Goal: Information Seeking & Learning: Compare options

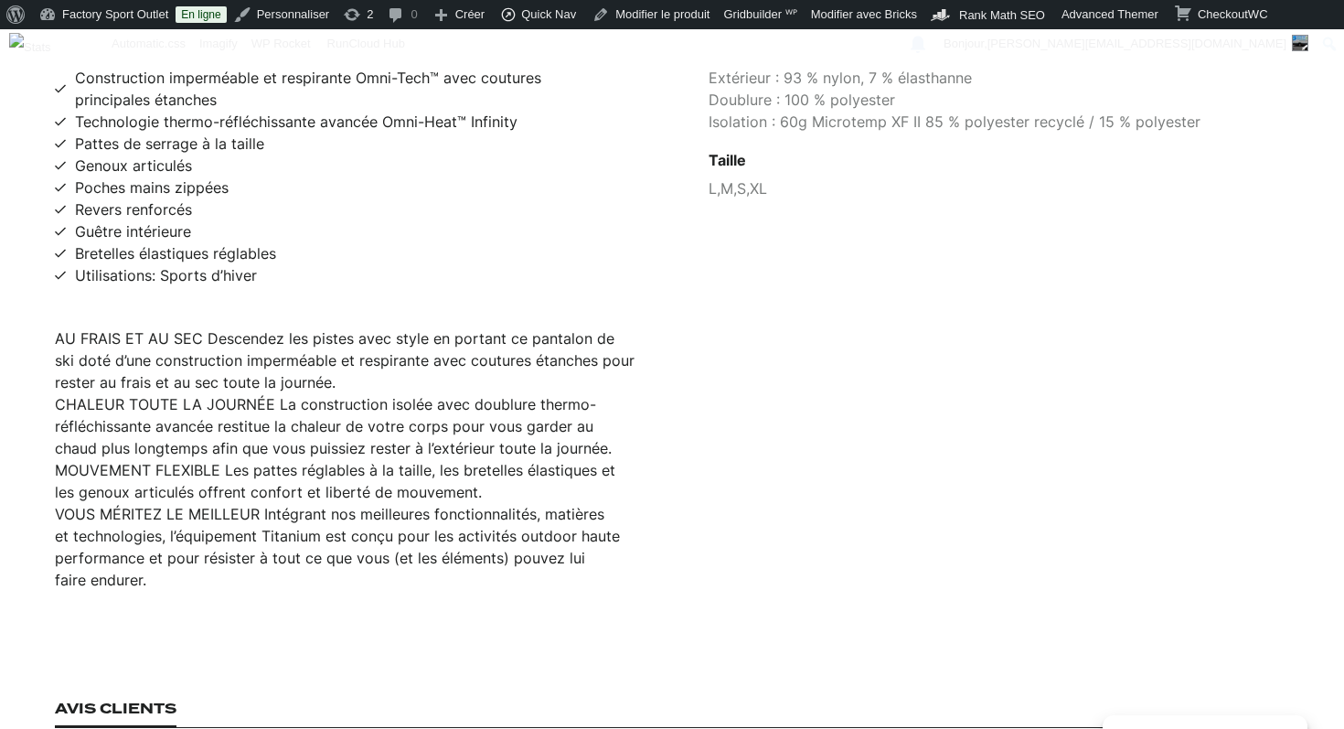
scroll to position [1335, 0]
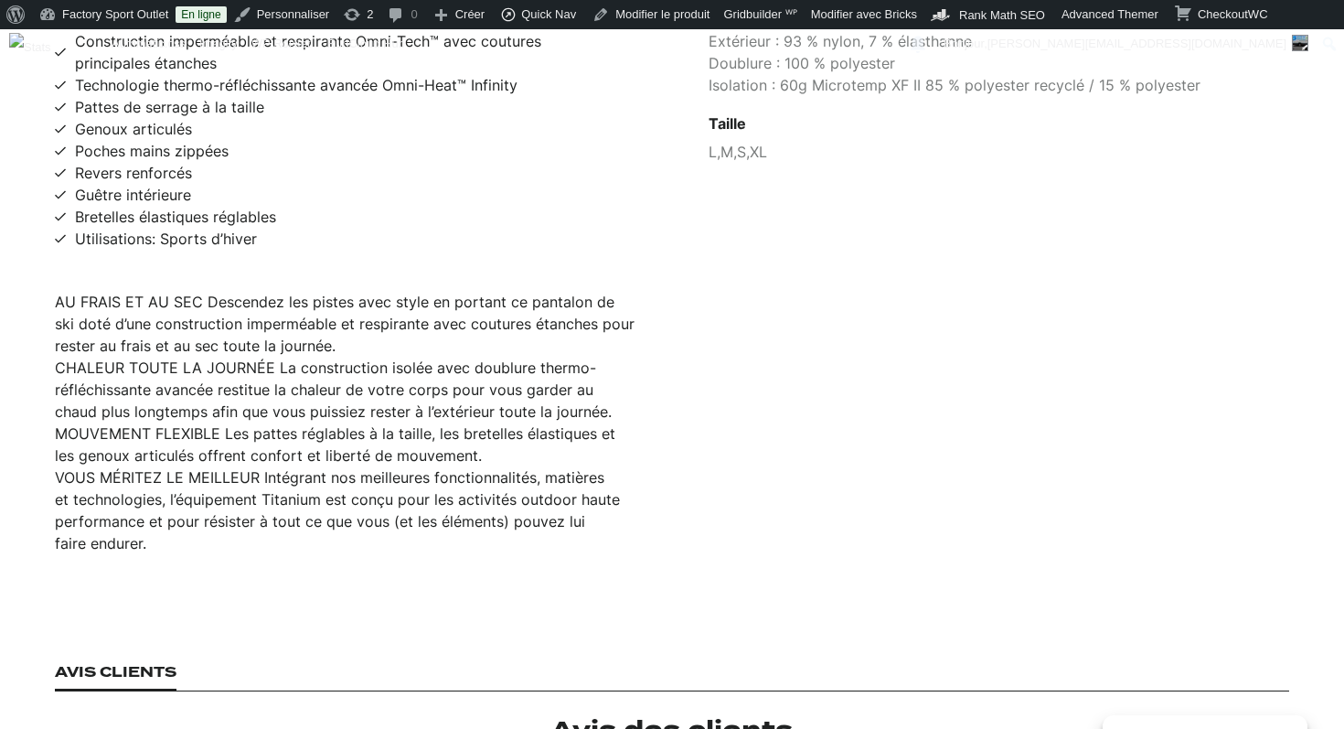
click at [280, 357] on li "CHALEUR TOUTE LA JOURNÉE La construction isolée avec doublure thermo-réfléchiss…" at bounding box center [345, 390] width 581 height 66
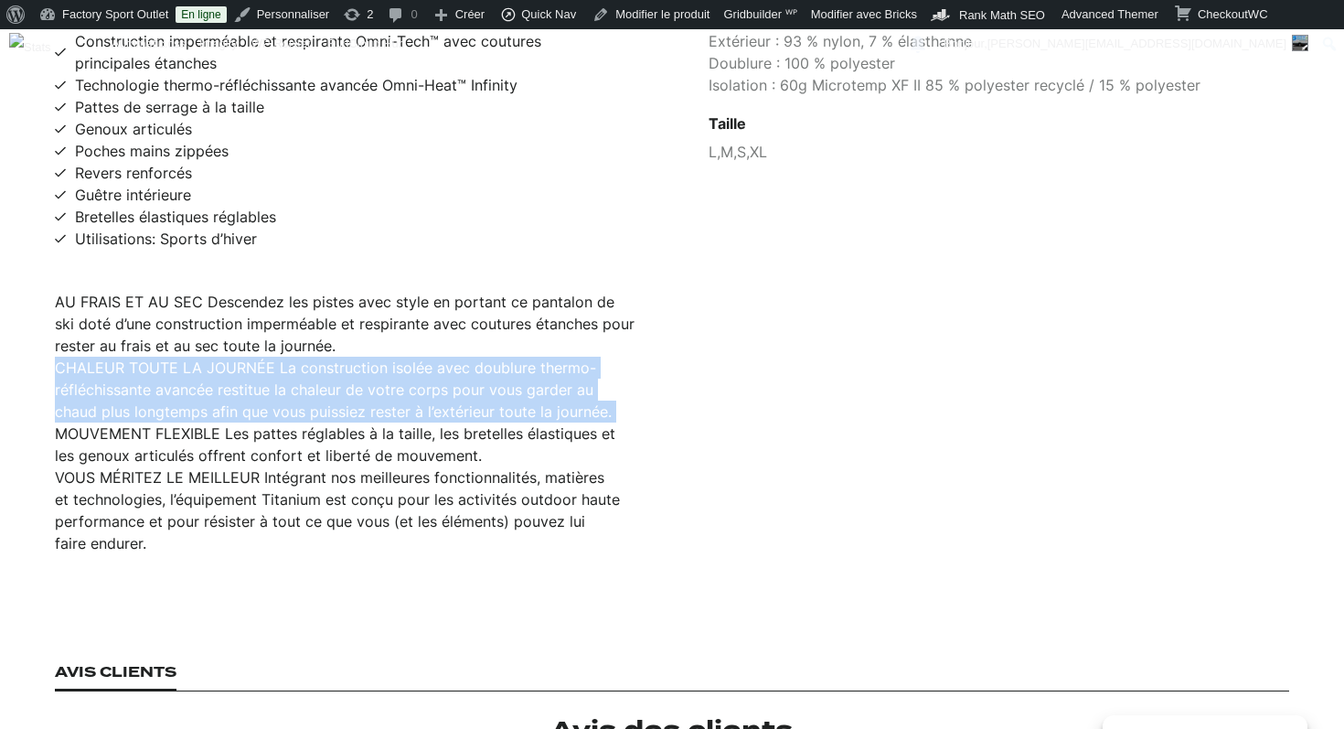
click at [280, 357] on li "CHALEUR TOUTE LA JOURNÉE La construction isolée avec doublure thermo-réfléchiss…" at bounding box center [345, 390] width 581 height 66
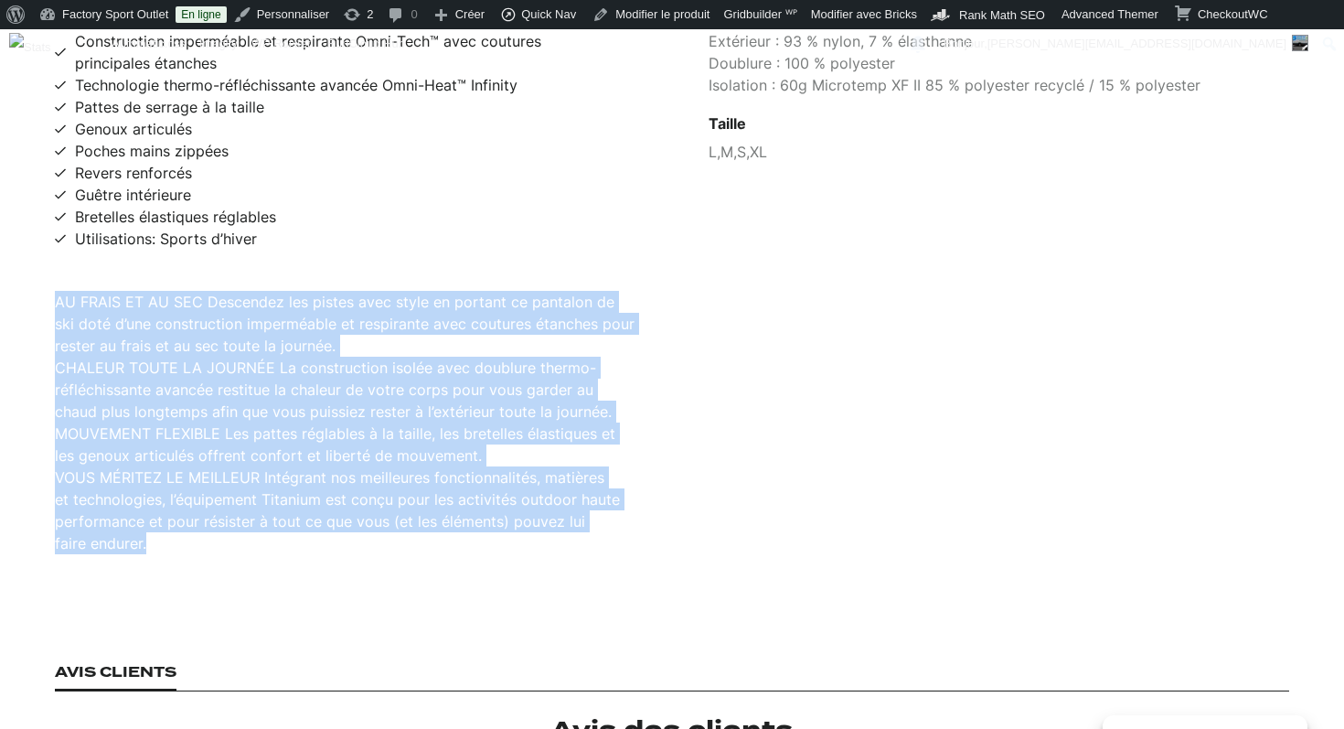
drag, startPoint x: 155, startPoint y: 530, endPoint x: 25, endPoint y: 273, distance: 288.4
click at [25, 273] on section "Description Construction imperméable et respirante Omni-Tech™ avec coutures pri…" at bounding box center [672, 258] width 1344 height 702
copy ul "AU FRAIS ET AU SEC Descendez les pistes avec style en portant ce pantalon de sk…"
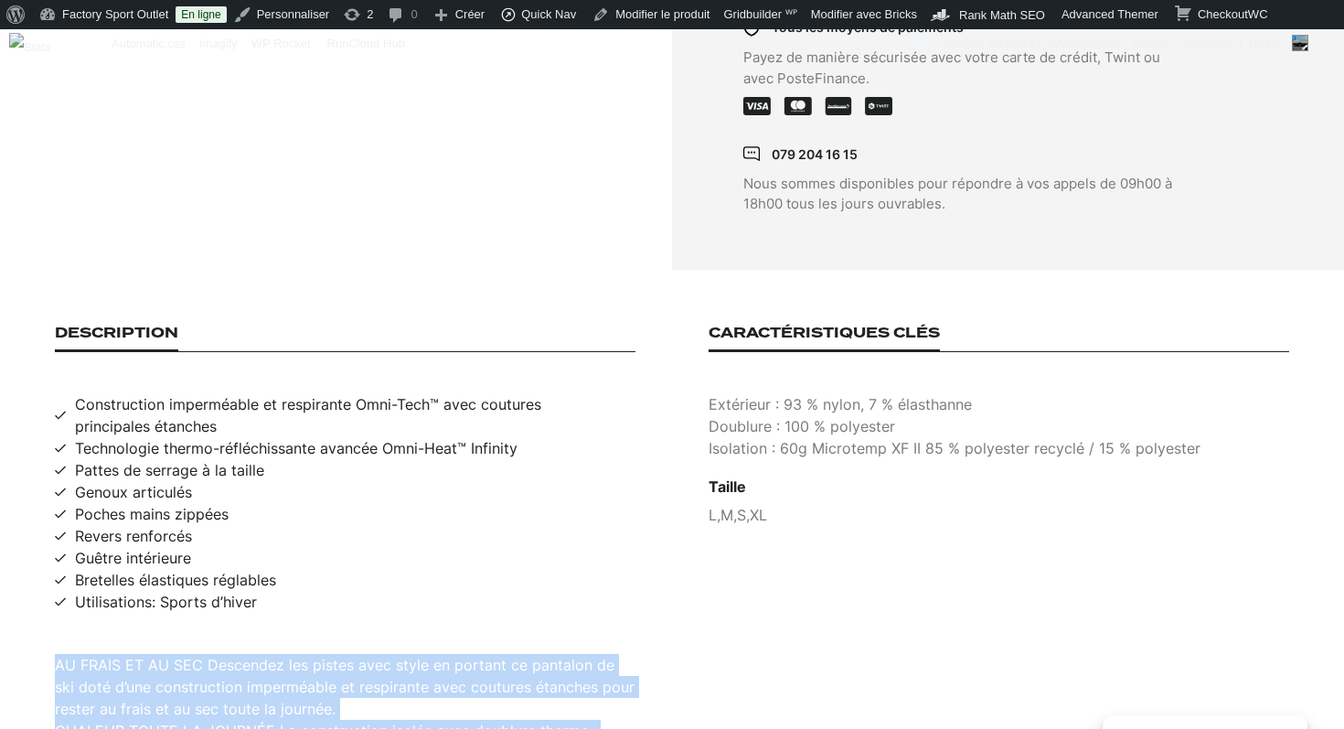
scroll to position [1042, 0]
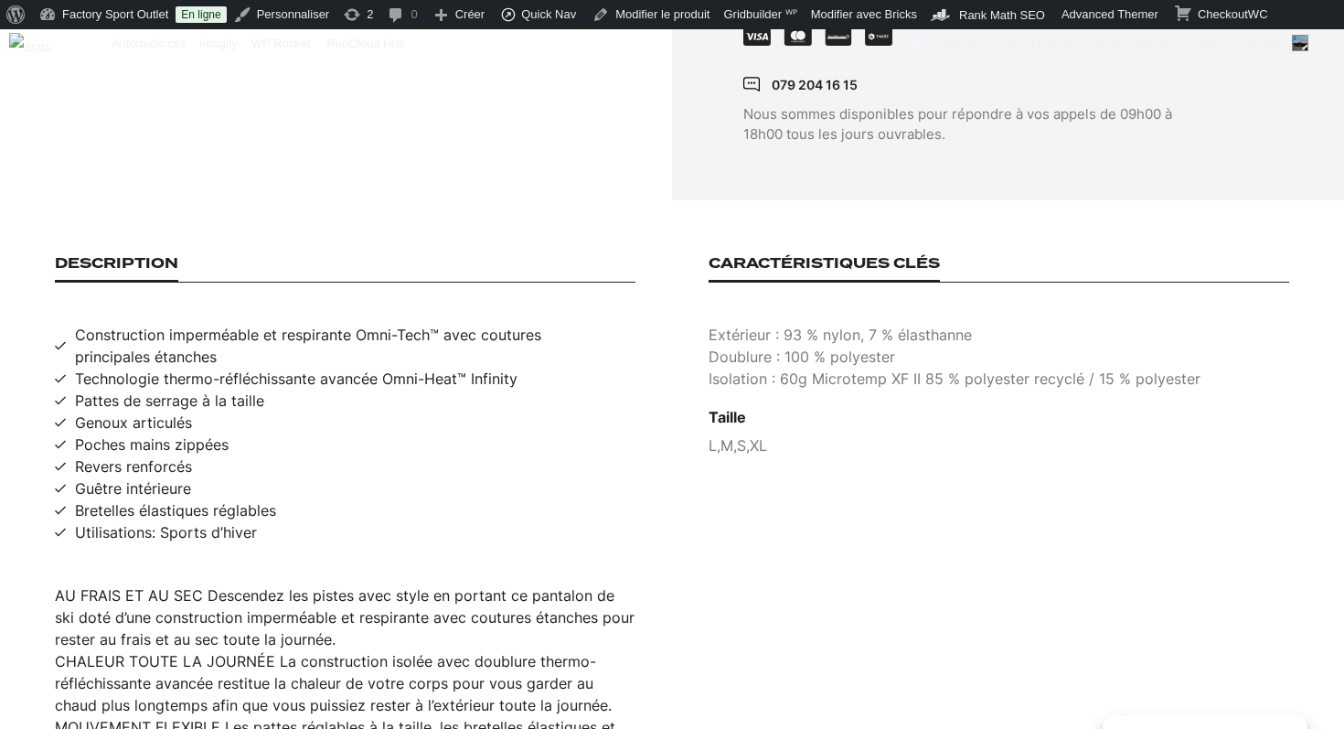
click at [135, 324] on span "Construction imperméable et respirante Omni-Tech™ avec coutures principales éta…" at bounding box center [355, 346] width 561 height 44
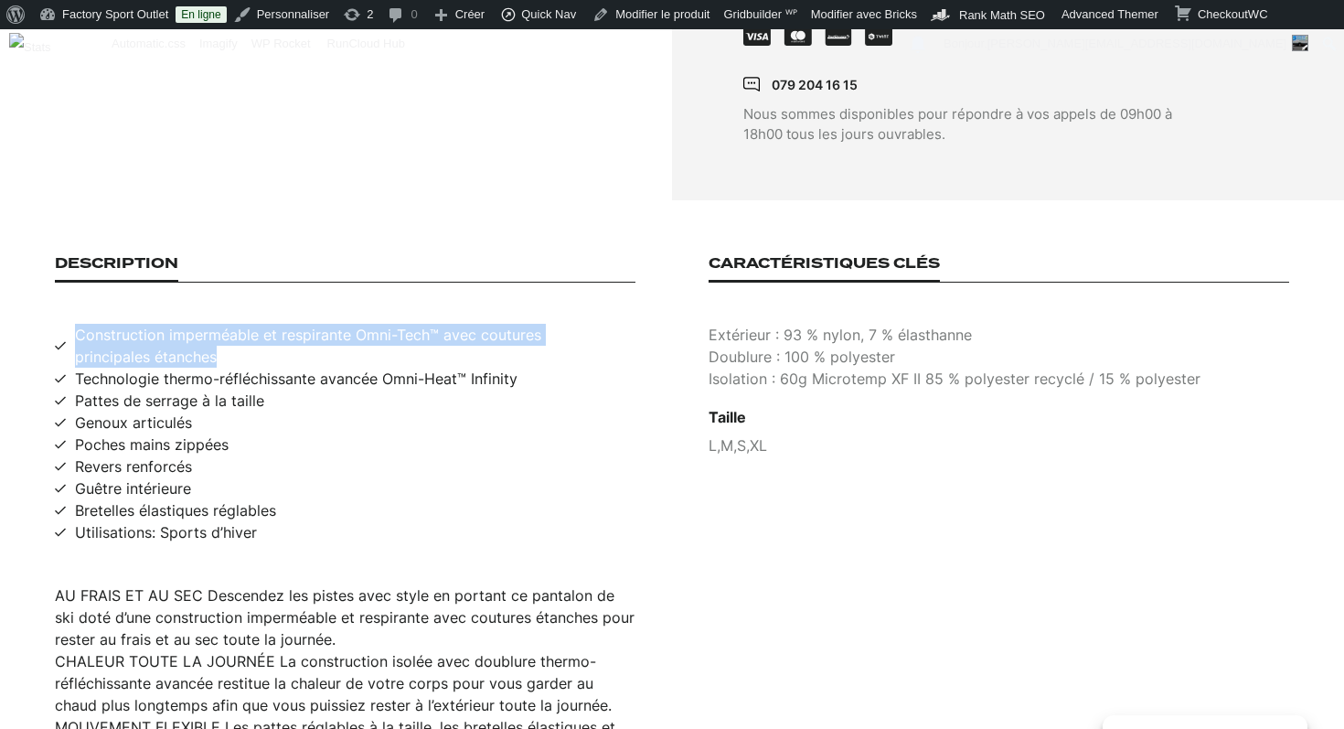
click at [135, 324] on span "Construction imperméable et respirante Omni-Tech™ avec coutures principales éta…" at bounding box center [355, 346] width 561 height 44
copy span "Construction imperméable et respirante Omni-Tech™ avec coutures principales éta…"
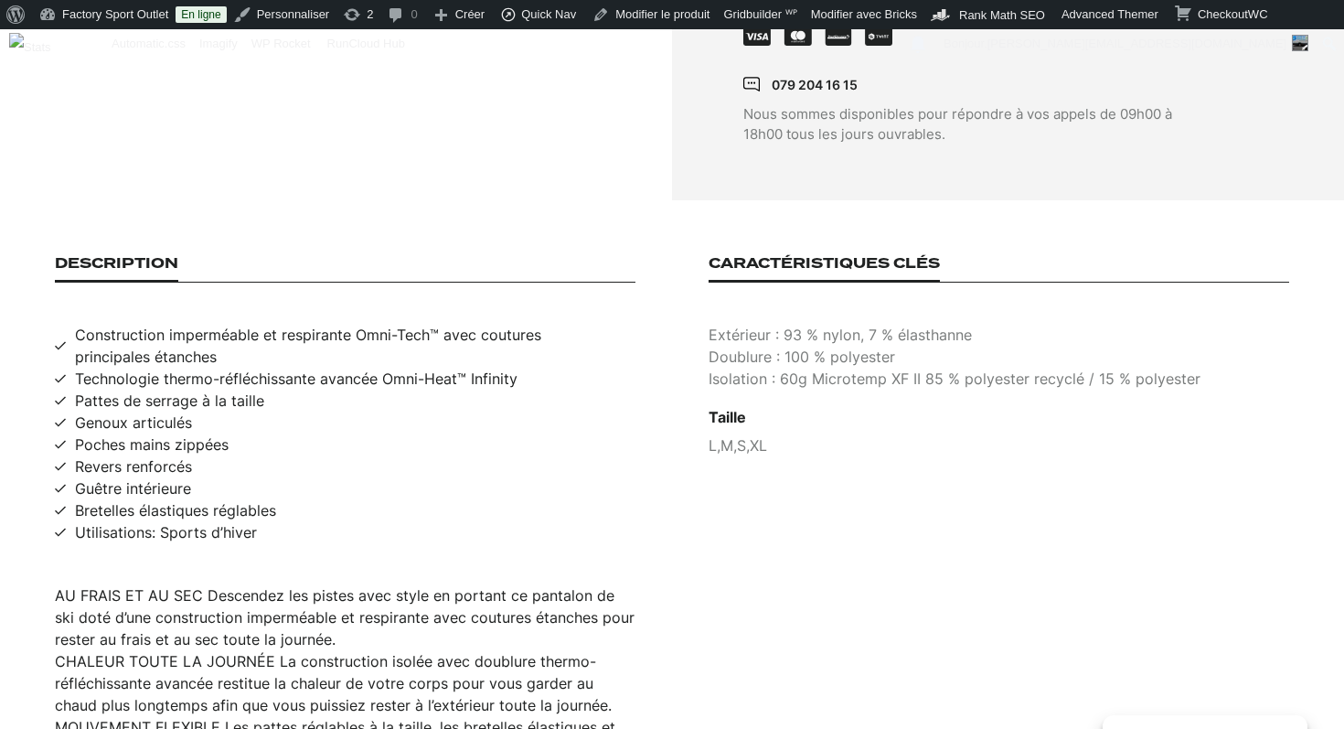
click at [167, 368] on span "Technologie thermo-réfléchissante avancée Omni-Heat™ Infinity" at bounding box center [296, 379] width 443 height 22
copy span "Technologie thermo-réfléchissante avancée Omni-Heat™ Infinity"
click at [161, 390] on span "Pattes de serrage à la taille" at bounding box center [169, 401] width 189 height 22
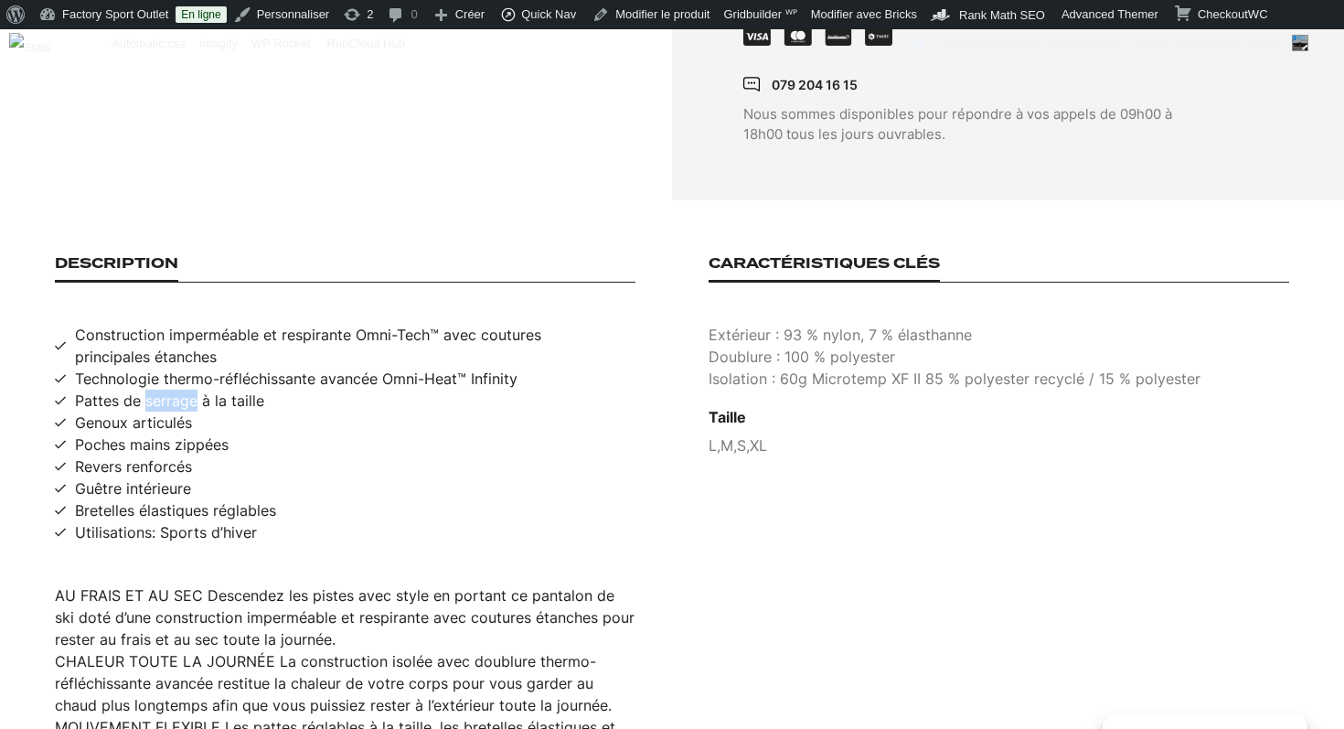
click at [161, 390] on span "Pattes de serrage à la taille" at bounding box center [169, 401] width 189 height 22
copy span "Pattes de serrage à la taille"
click at [137, 412] on span "Genoux articulés" at bounding box center [133, 423] width 117 height 22
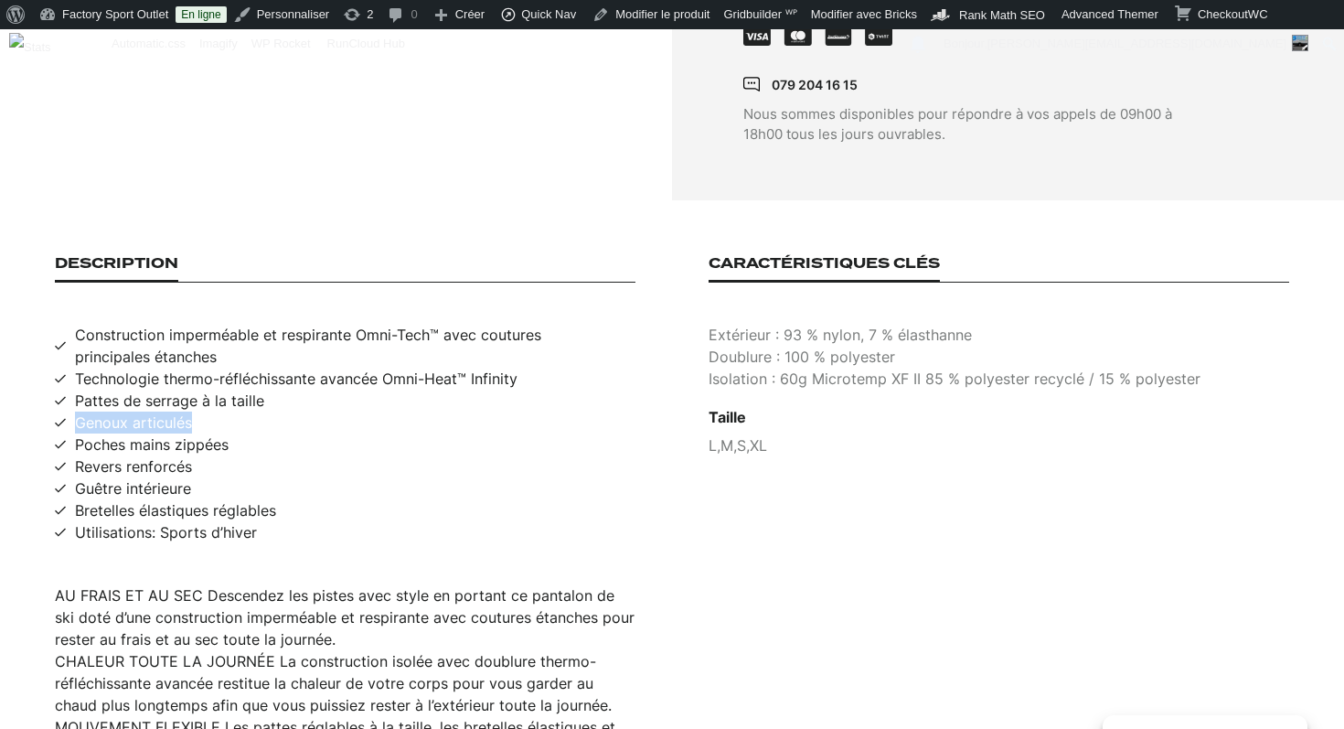
click at [137, 412] on span "Genoux articulés" at bounding box center [133, 423] width 117 height 22
copy span "Genoux articulés"
click at [121, 521] on span "Utilisations: Sports d’hiver" at bounding box center [166, 532] width 182 height 22
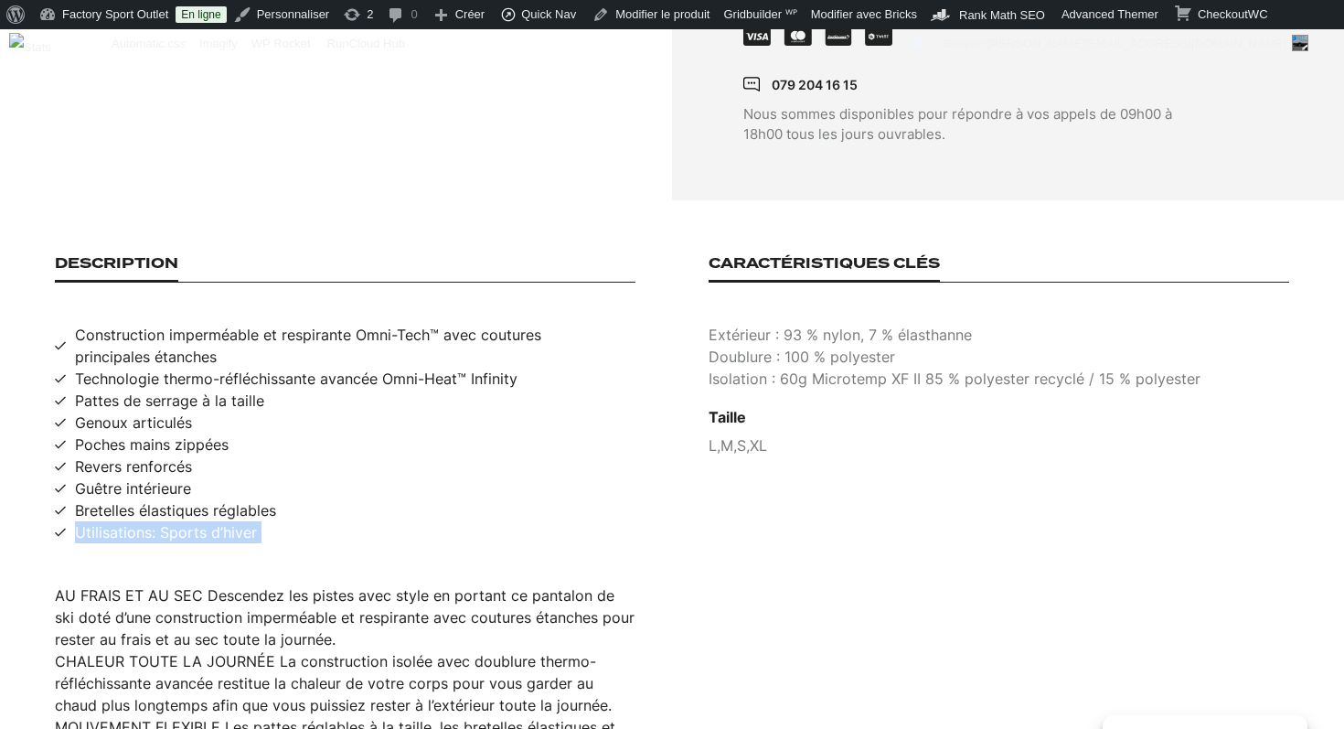
copy div "Utilisations: Sports d’hiver"
click at [916, 324] on p "Extérieur : 93 % nylon, 7 % élasthanne" at bounding box center [999, 335] width 581 height 22
copy p "Extérieur : 93 % nylon, 7 % élasthanne"
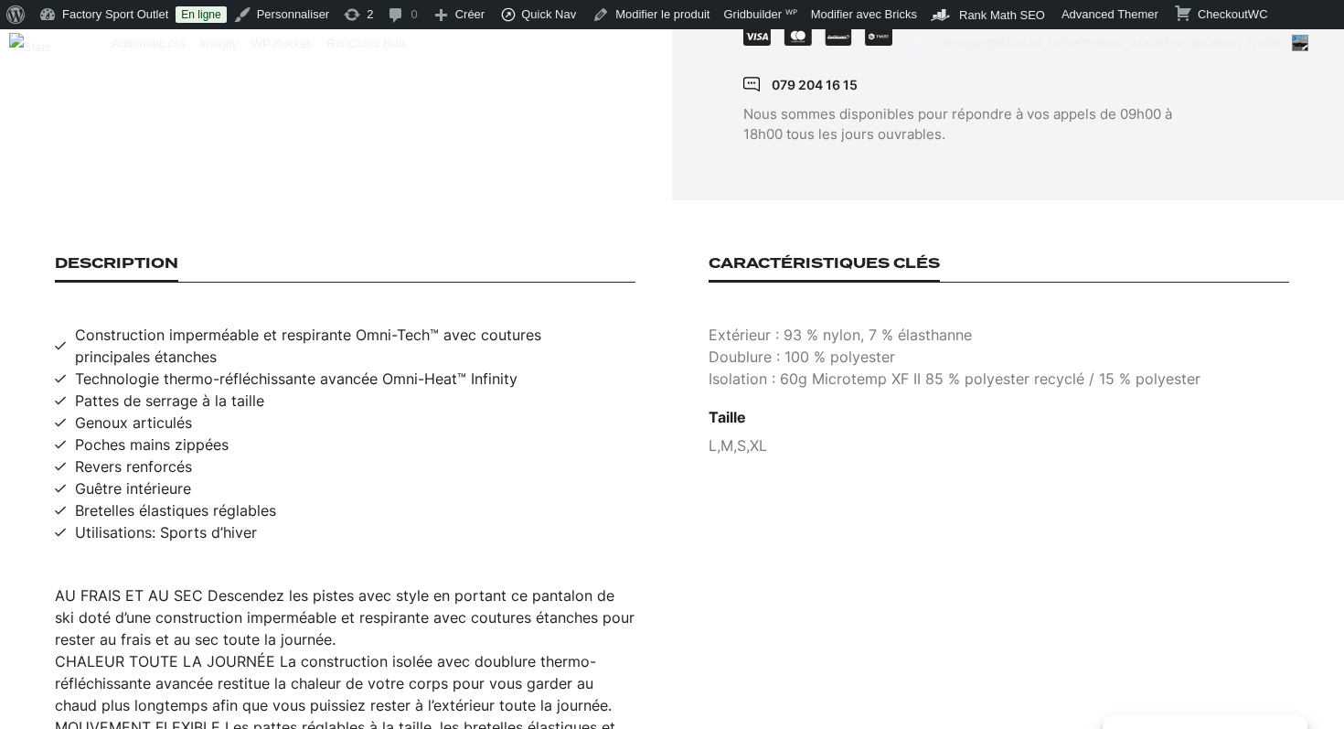
click at [847, 346] on p "Doublure : 100 % polyester" at bounding box center [999, 357] width 581 height 22
copy p "Doublure : 100 % polyester"
click at [780, 368] on p "Isolation : 60g Microtemp XF II 85 % polyester recyclé / 15 % polyester" at bounding box center [999, 379] width 581 height 22
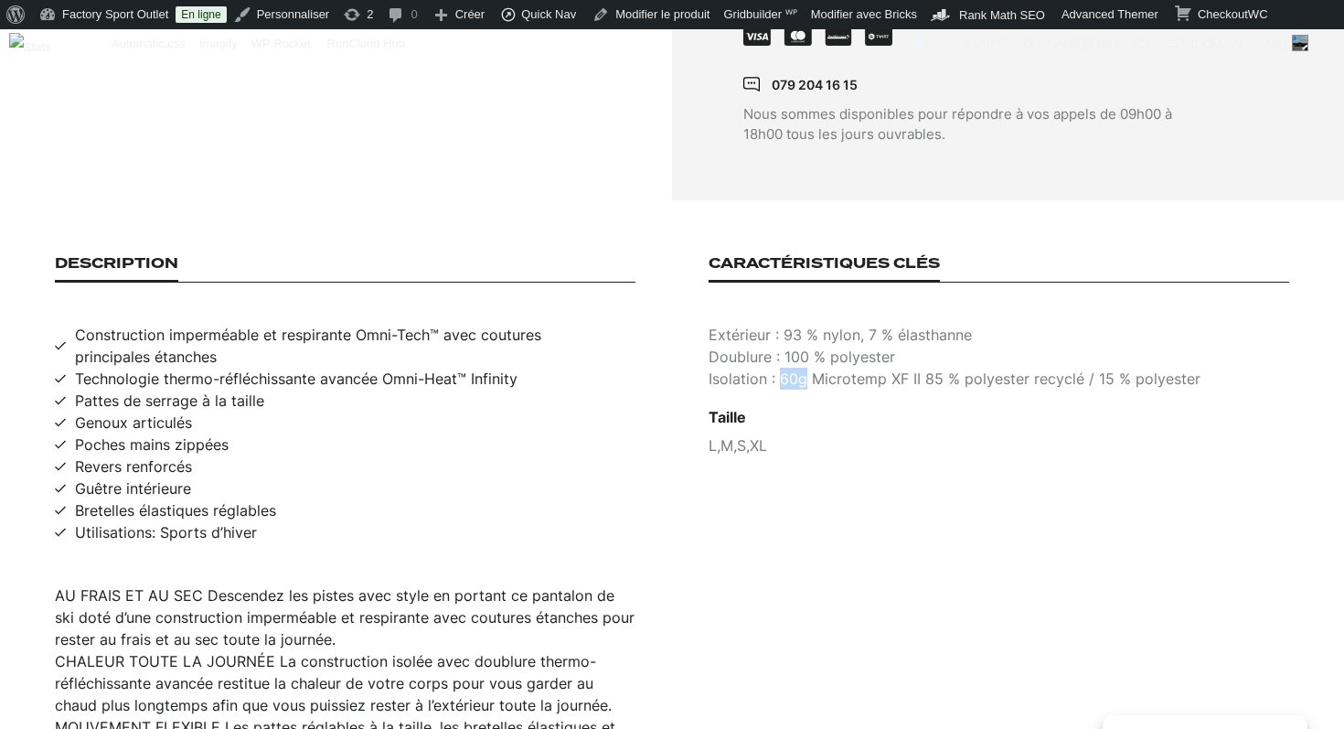
click at [780, 368] on p "Isolation : 60g Microtemp XF II 85 % polyester recyclé / 15 % polyester" at bounding box center [999, 379] width 581 height 22
copy p "Isolation : 60g Microtemp XF II 85 % polyester recyclé / 15 % polyester"
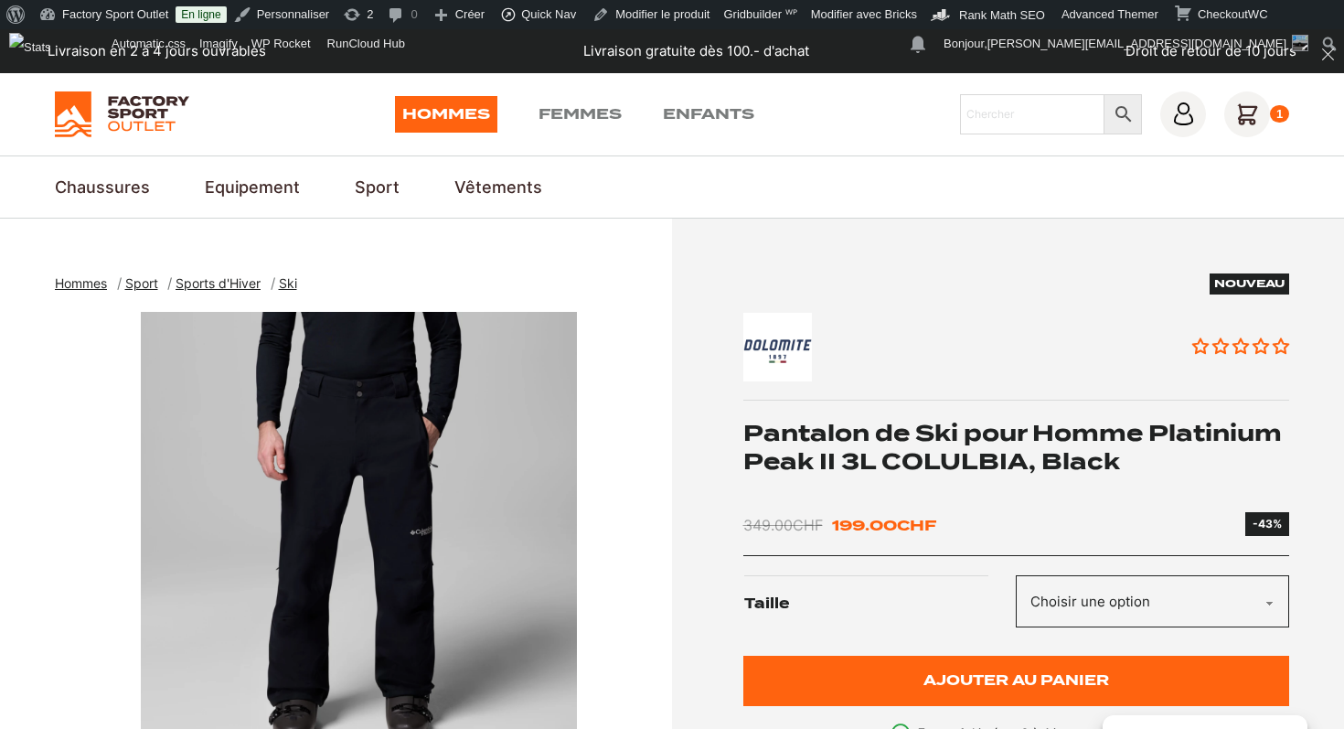
click at [885, 453] on h1 "Pantalon de Ski pour Homme Platinium Peak II 3L COLULBIA, Black" at bounding box center [1017, 447] width 547 height 57
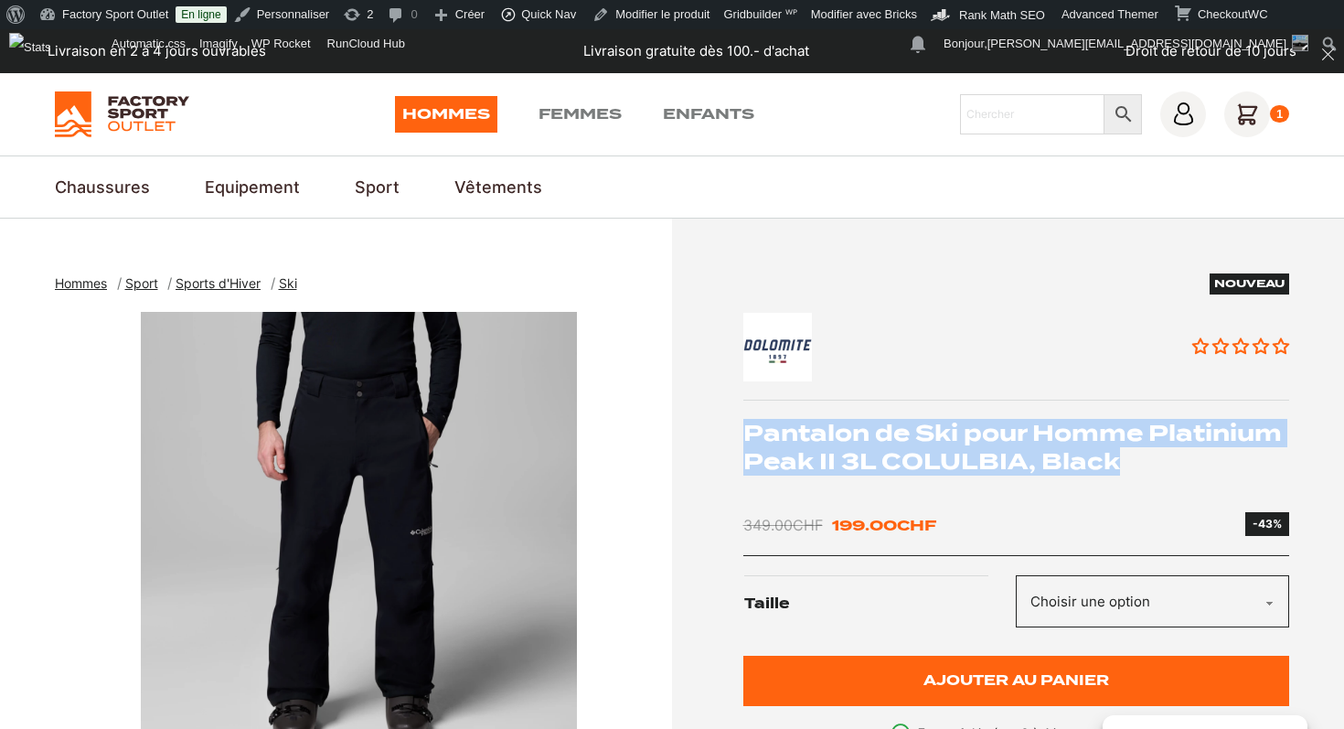
click at [885, 453] on h1 "Pantalon de Ski pour Homme Platinium Peak II 3L COLULBIA, Black" at bounding box center [1017, 447] width 547 height 57
copy div "Pantalon de Ski pour Homme Platinium Peak II 3L COLULBIA, Black"
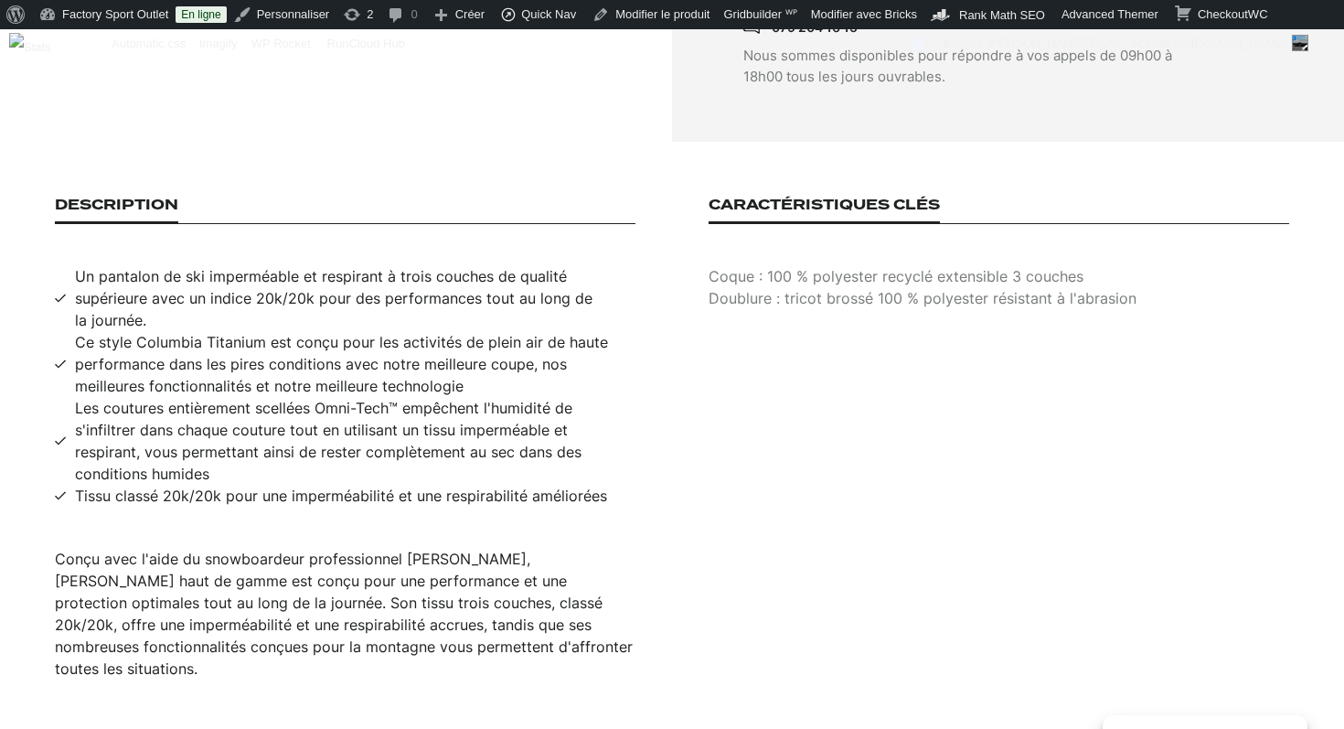
scroll to position [1193, 0]
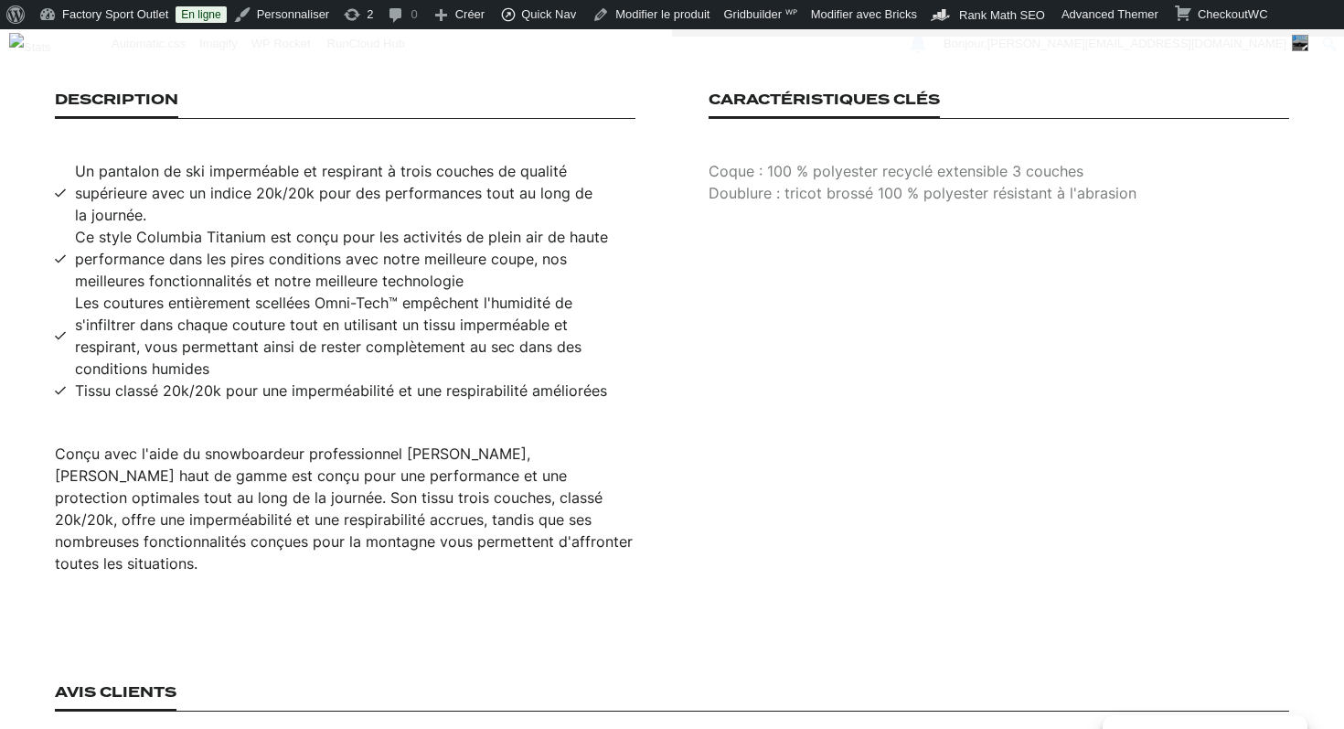
click at [289, 487] on div "Conçu avec l'aide du snowboardeur professionnel Curtis Ciszek, ce pantalon haut…" at bounding box center [345, 509] width 581 height 132
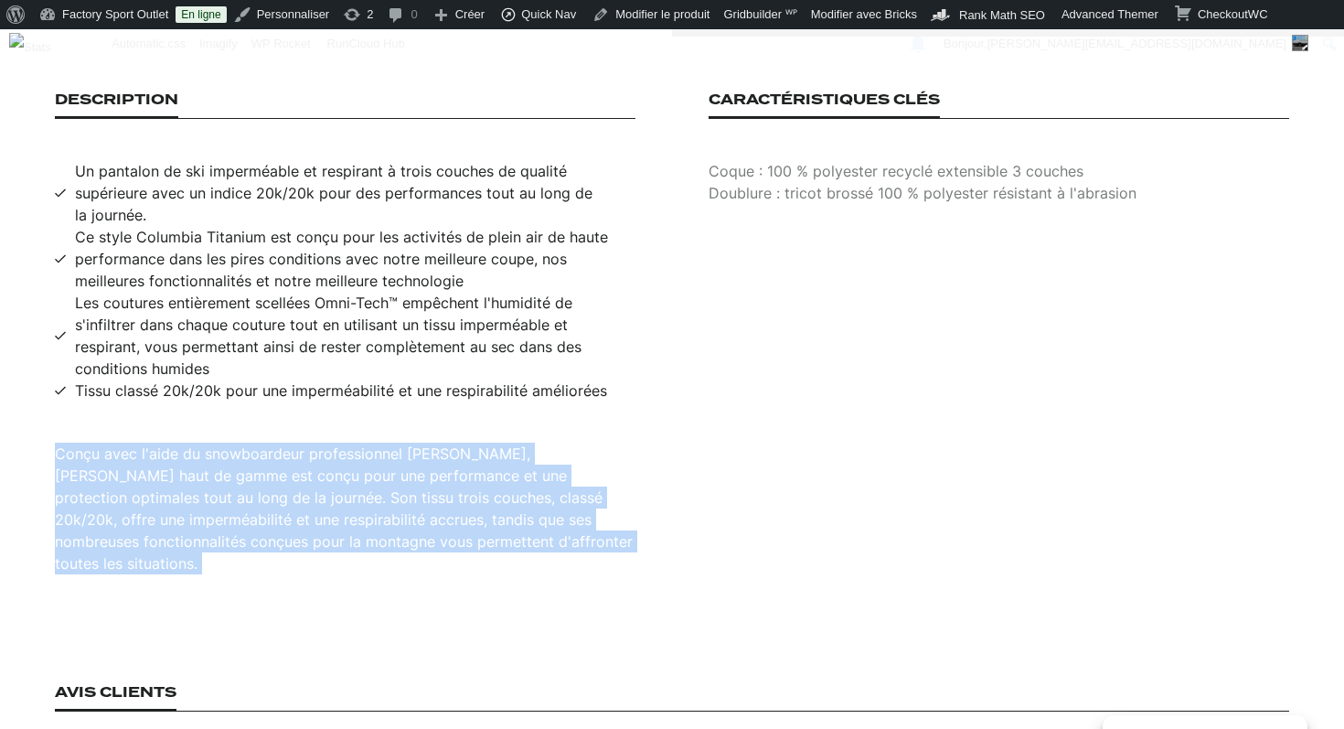
click at [289, 487] on div "Conçu avec l'aide du snowboardeur professionnel Curtis Ciszek, ce pantalon haut…" at bounding box center [345, 509] width 581 height 132
copy div "Conçu avec l'aide du snowboardeur professionnel Curtis Ciszek, ce pantalon haut…"
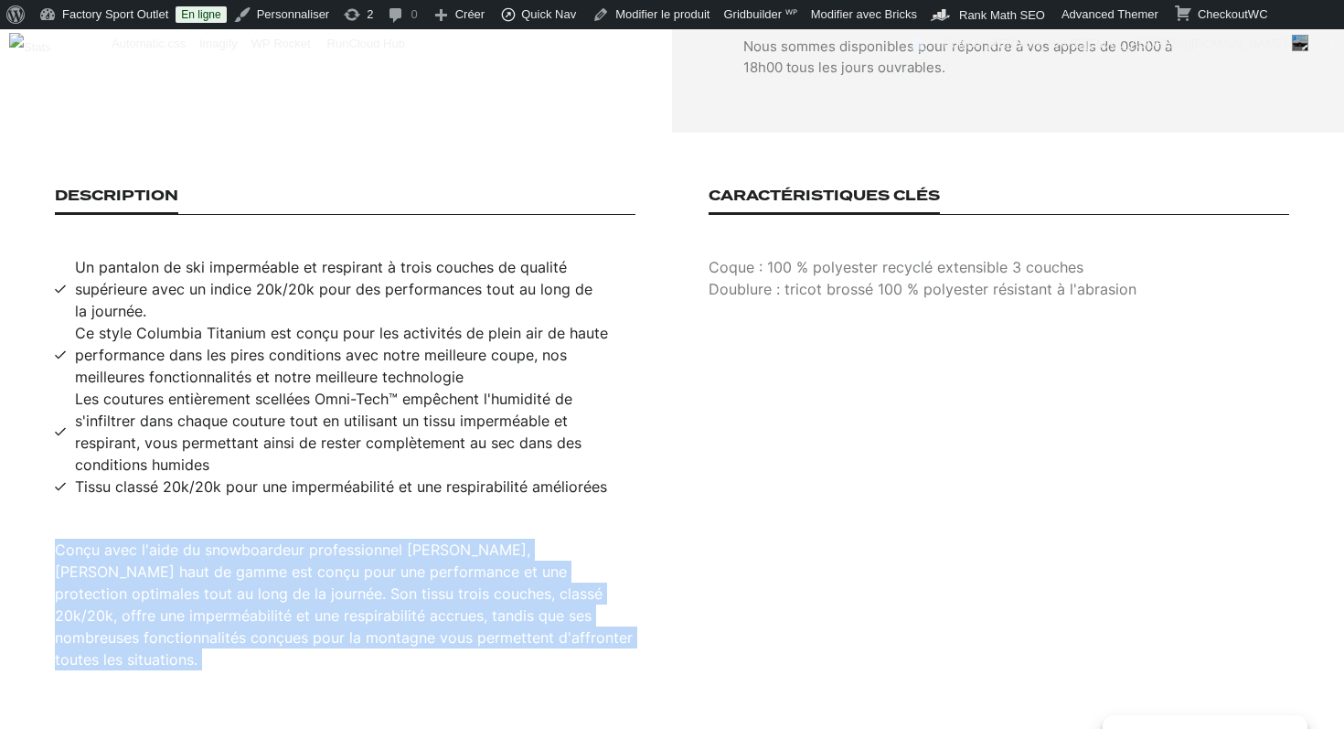
scroll to position [999, 0]
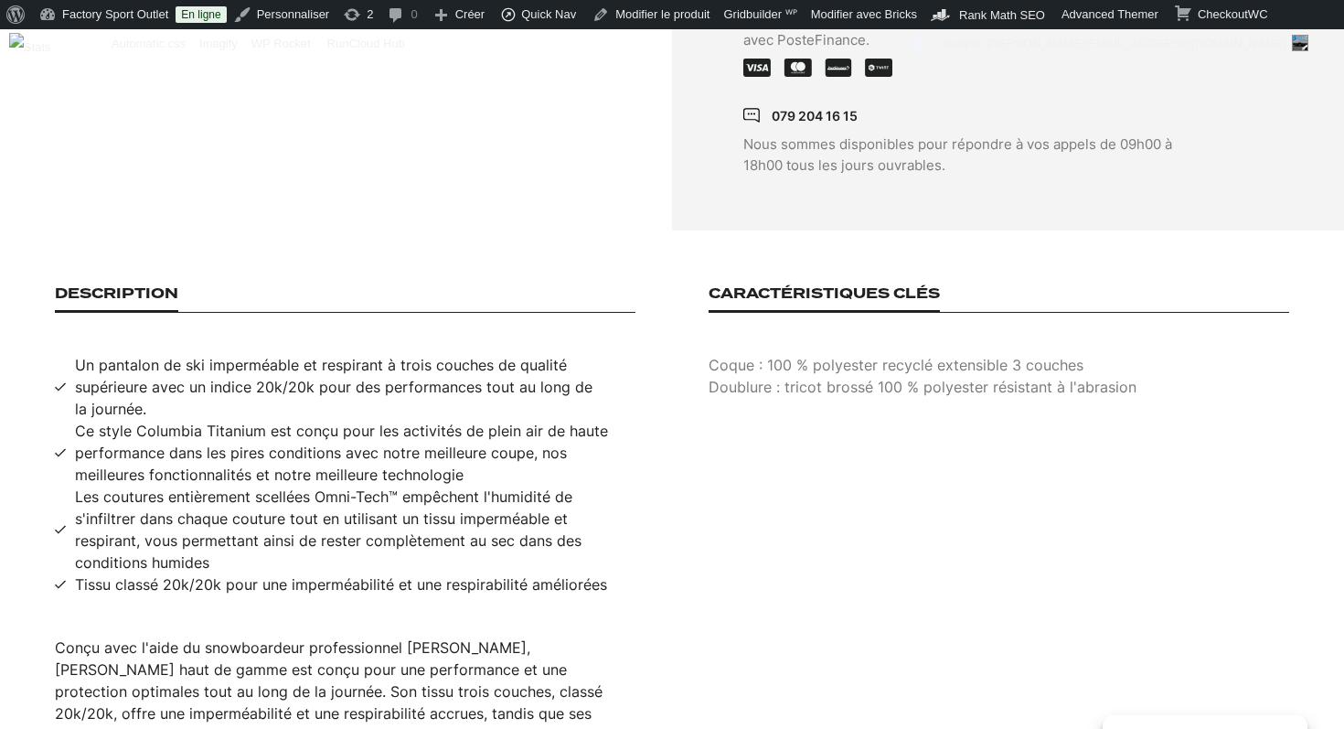
click at [373, 370] on span "Un pantalon de ski imperméable et respirant à trois couches de qualité supérieu…" at bounding box center [355, 387] width 561 height 66
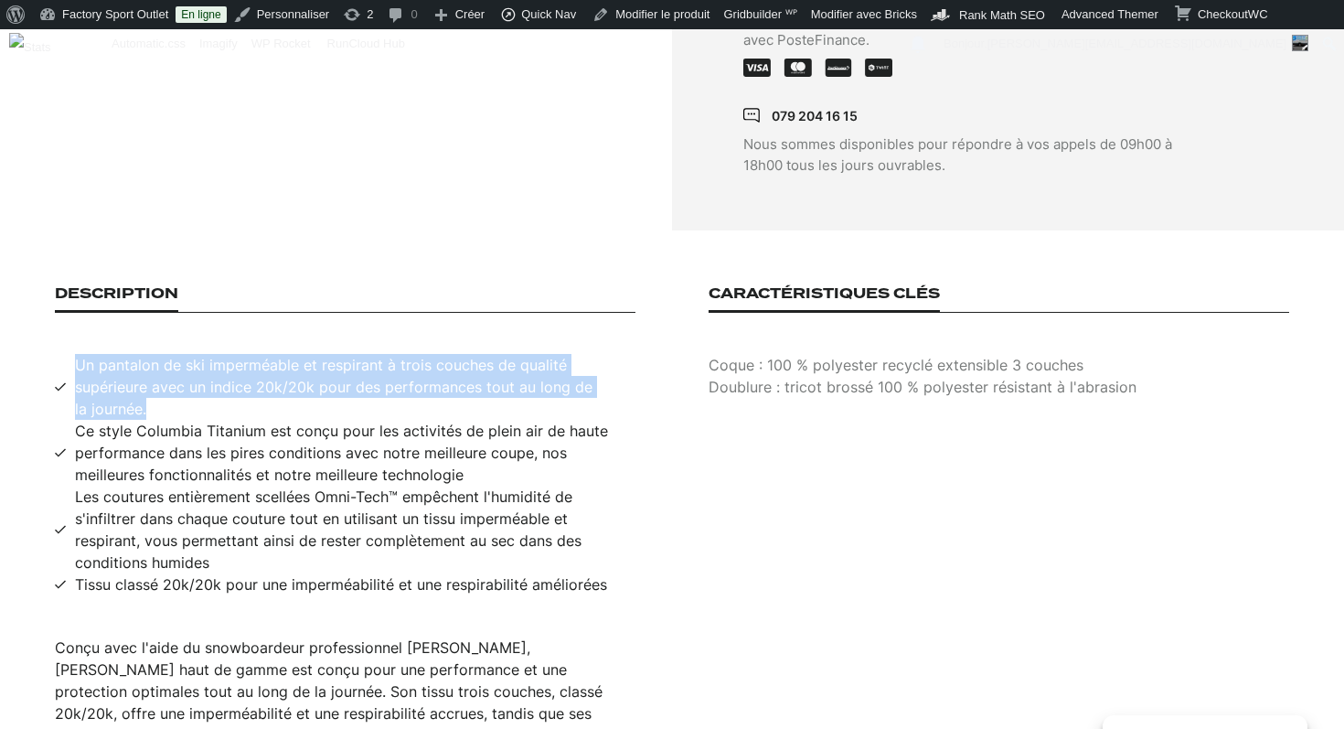
click at [373, 370] on span "Un pantalon de ski imperméable et respirant à trois couches de qualité supérieu…" at bounding box center [355, 387] width 561 height 66
copy span "Un pantalon de ski imperméable et respirant à trois couches de qualité supérieu…"
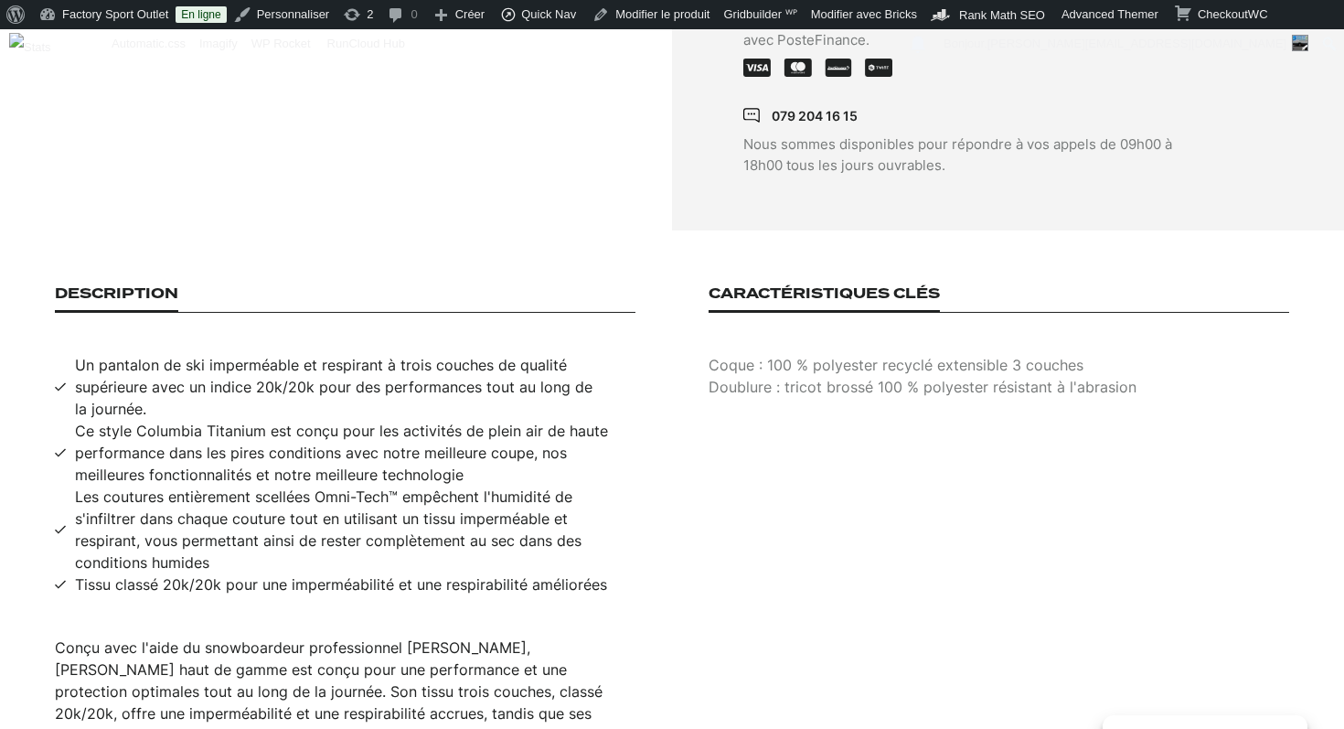
click at [134, 420] on span "Ce style Columbia Titanium est conçu pour les activités de plein air de haute p…" at bounding box center [355, 453] width 561 height 66
click at [131, 423] on span "Ce style Columbia Titanium est conçu pour les activités de plein air de haute p…" at bounding box center [355, 453] width 561 height 66
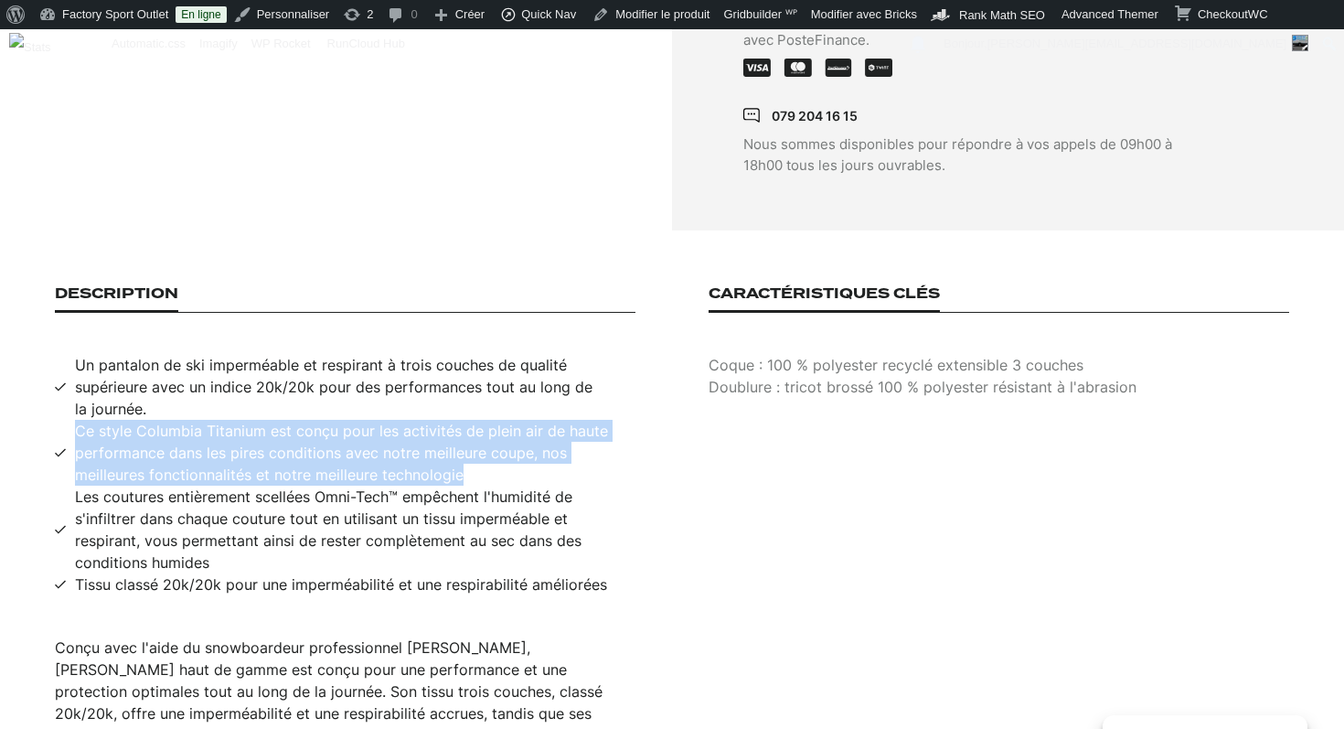
click at [131, 423] on span "Ce style Columbia Titanium est conçu pour les activités de plein air de haute p…" at bounding box center [355, 453] width 561 height 66
copy span "Ce style Columbia Titanium est conçu pour les activités de plein air de haute p…"
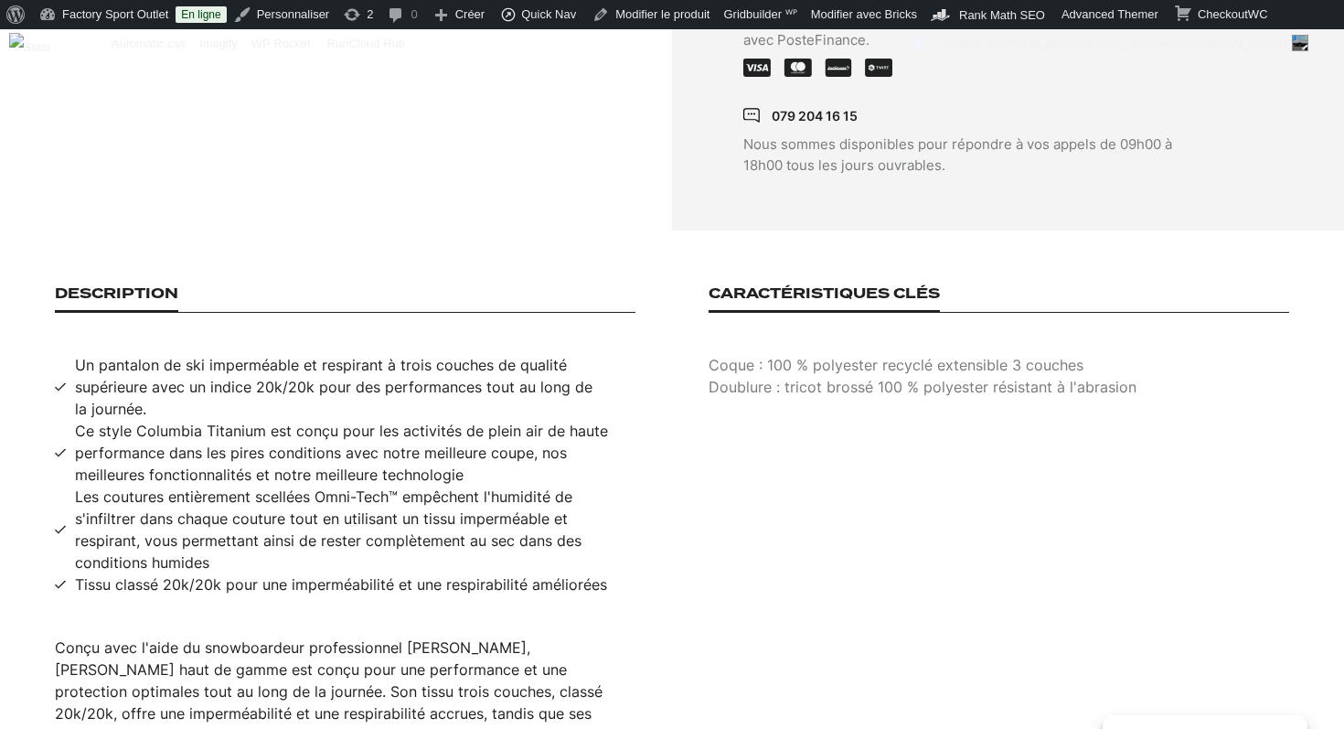
click at [213, 487] on span "Les coutures entièrement scellées Omni-Tech™ empêchent l'humidité de s'infiltre…" at bounding box center [355, 530] width 561 height 88
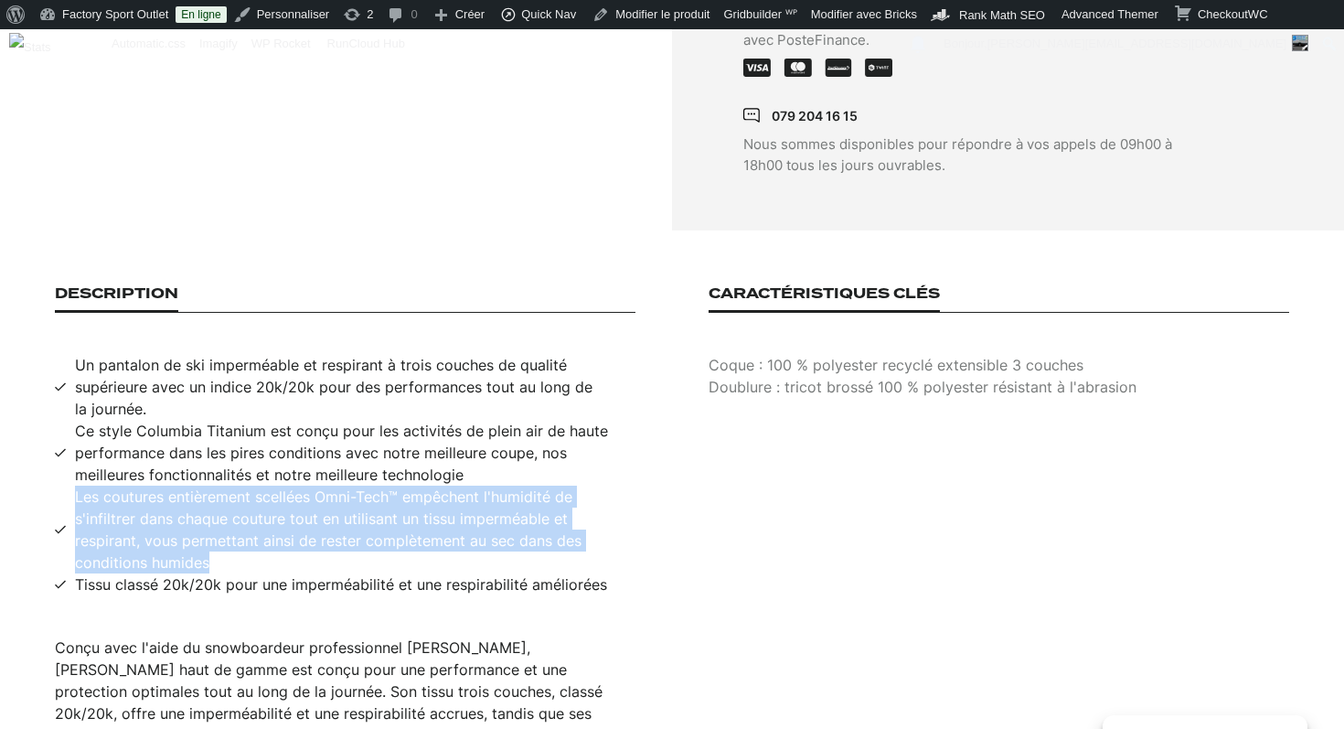
click at [213, 487] on span "Les coutures entièrement scellées Omni-Tech™ empêchent l'humidité de s'infiltre…" at bounding box center [355, 530] width 561 height 88
copy span "Les coutures entièrement scellées Omni-Tech™ empêchent l'humidité de s'infiltre…"
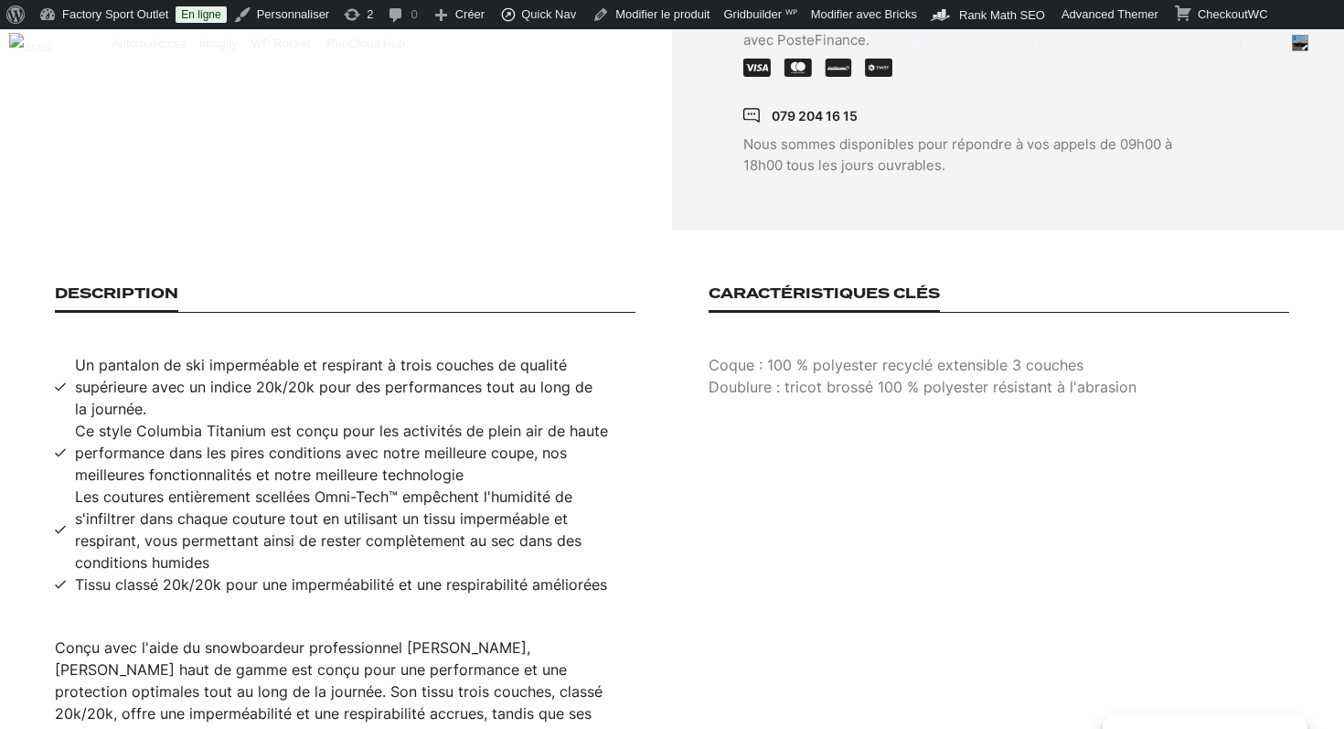
click at [252, 573] on span "Tissu classé 20k/20k pour une imperméabilité et une respirabilité améliorées" at bounding box center [341, 584] width 532 height 22
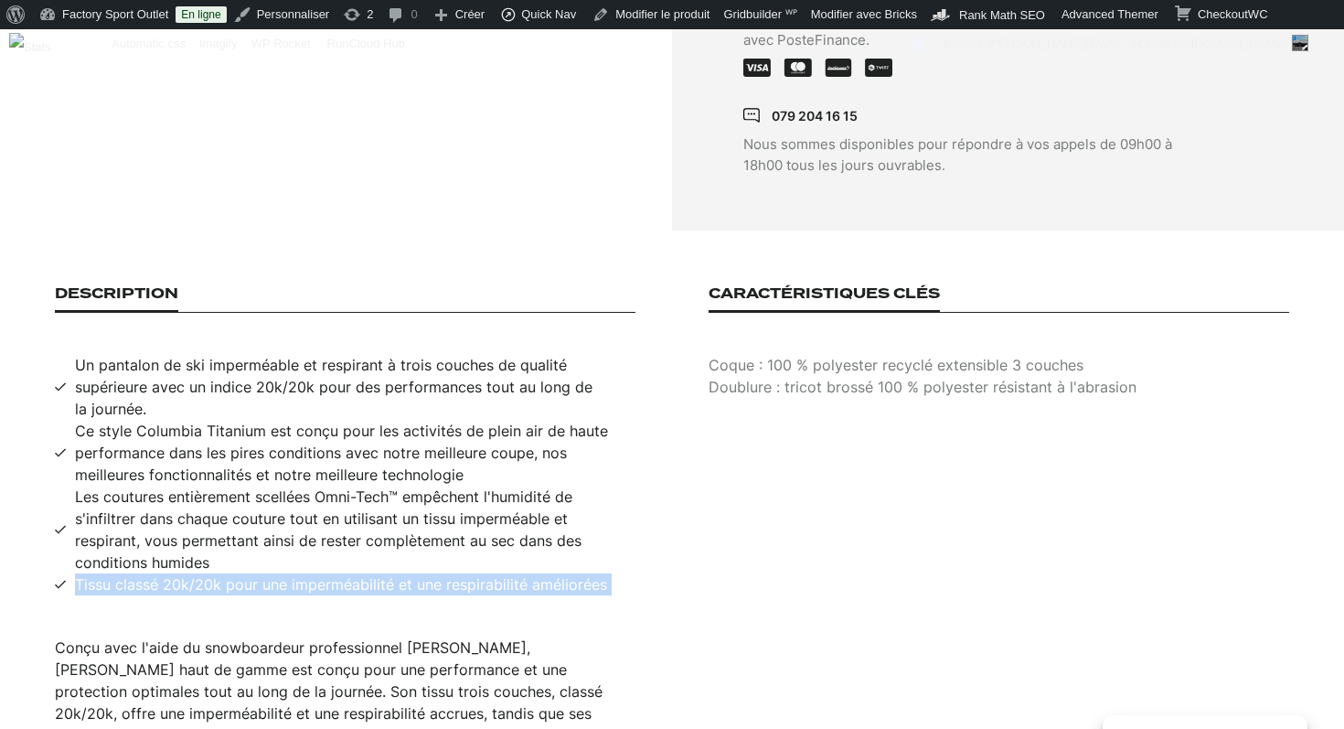
click at [252, 573] on span "Tissu classé 20k/20k pour une imperméabilité et une respirabilité améliorées" at bounding box center [341, 584] width 532 height 22
copy span "Tissu classé 20k/20k pour une imperméabilité et une respirabilité améliorées"
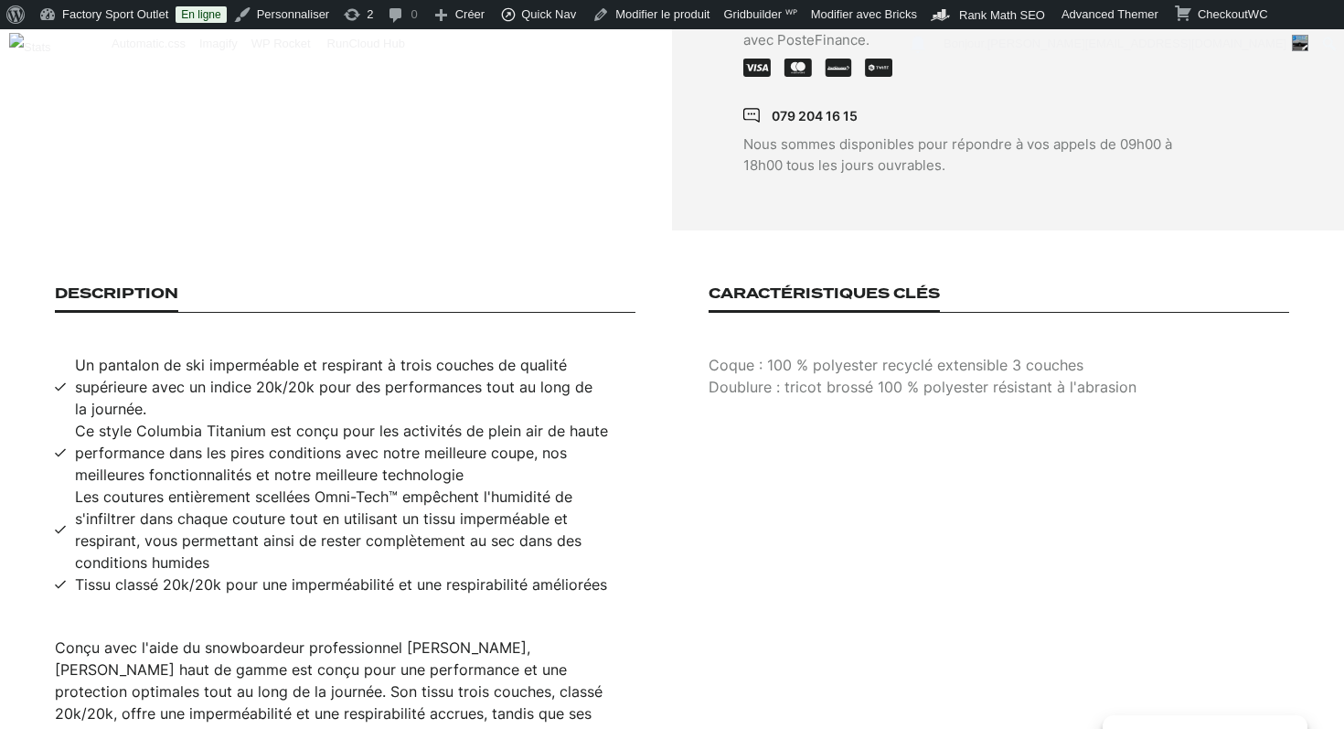
click at [898, 354] on p "Coque : 100 % polyester recyclé extensible 3 couches" at bounding box center [999, 365] width 581 height 22
copy p "Coque : 100 % polyester recyclé extensible 3 couches"
click at [1008, 376] on p "Doublure : tricot brossé 100 % polyester résistant à l'abrasion" at bounding box center [999, 387] width 581 height 22
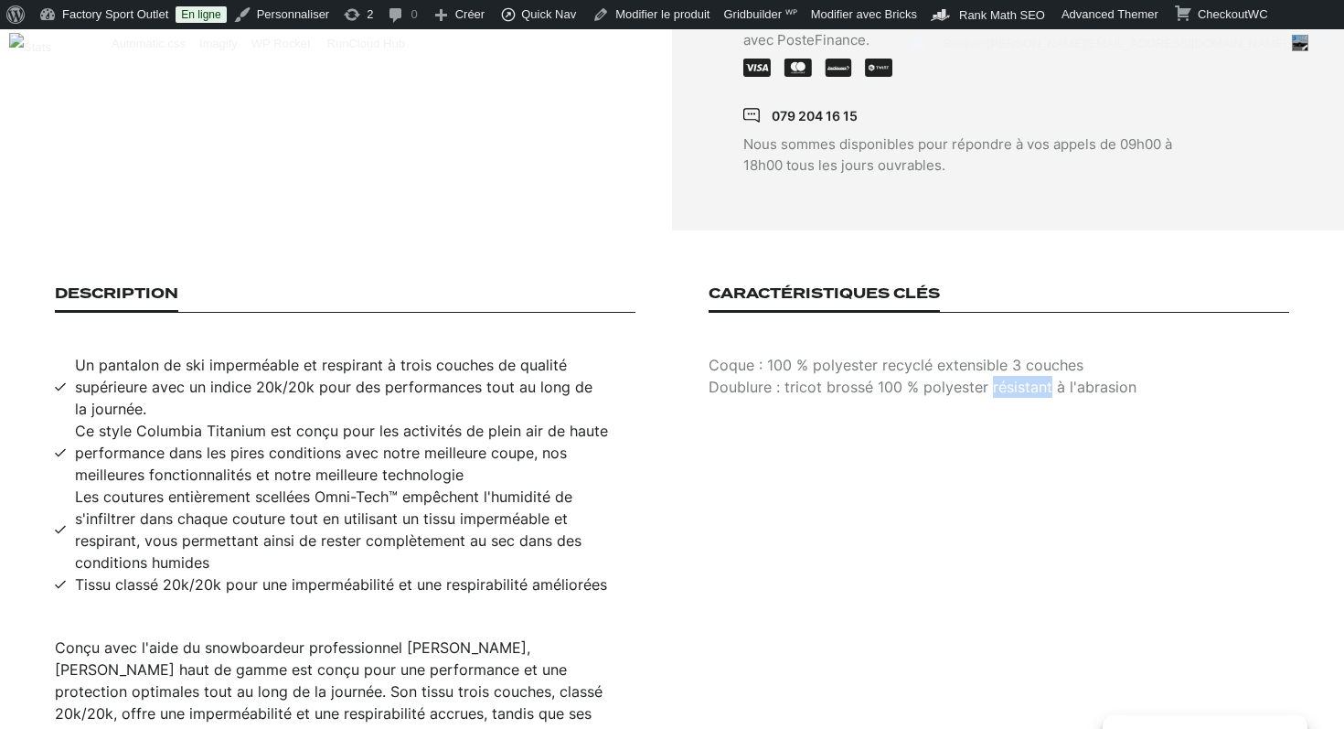
click at [1008, 376] on p "Doublure : tricot brossé 100 % polyester résistant à l'abrasion" at bounding box center [999, 387] width 581 height 22
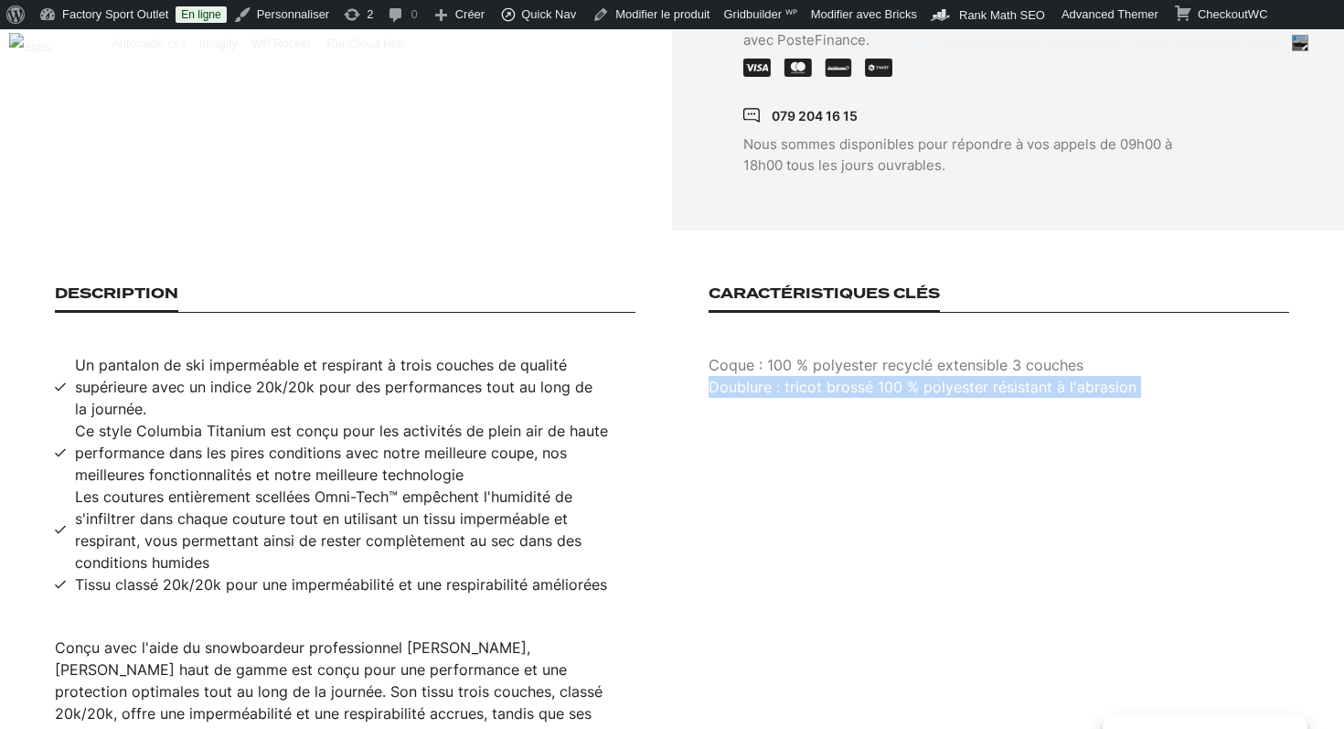
click at [1008, 376] on p "Doublure : tricot brossé 100 % polyester résistant à l'abrasion" at bounding box center [999, 387] width 581 height 22
copy p "Doublure : tricot brossé 100 % polyester résistant à l'abrasion"
